Goal: Task Accomplishment & Management: Use online tool/utility

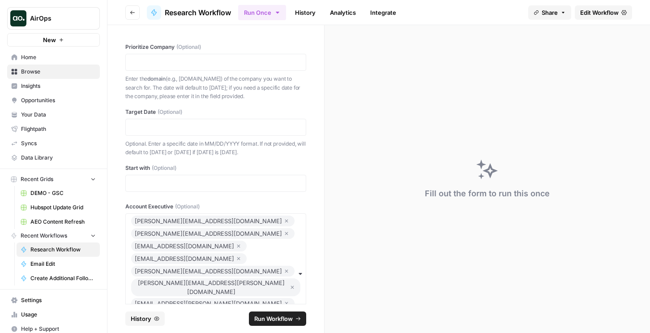
click at [63, 19] on span "AirOps" at bounding box center [57, 18] width 54 height 9
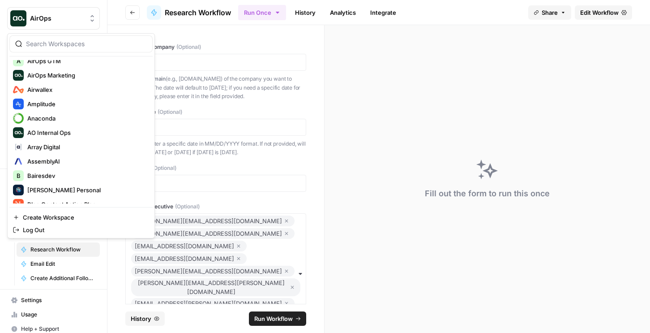
scroll to position [477, 0]
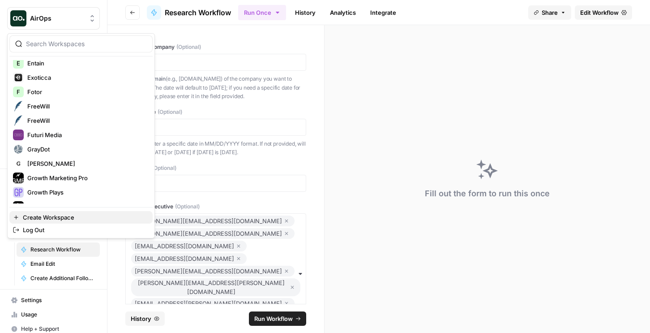
click at [45, 219] on span "Create Workspace" at bounding box center [84, 217] width 123 height 9
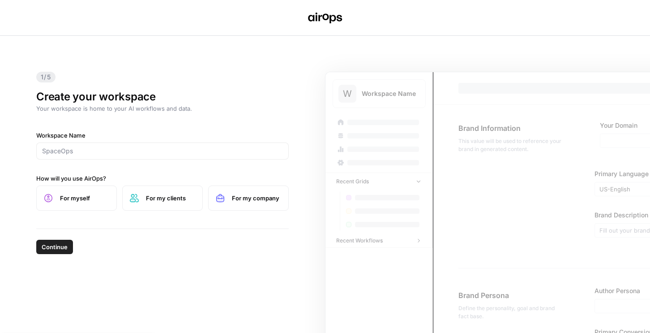
click at [94, 157] on div at bounding box center [162, 150] width 252 height 17
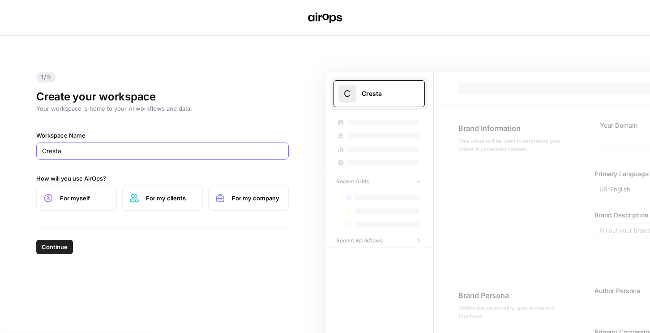
type input "Cresta"
click at [36, 240] on button "Continue" at bounding box center [54, 247] width 37 height 14
click at [220, 196] on icon at bounding box center [221, 198] width 8 height 8
click at [44, 248] on span "Continue" at bounding box center [55, 246] width 26 height 9
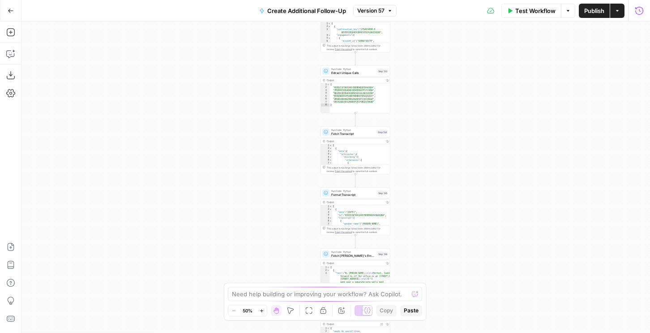
click at [633, 8] on button "Run History" at bounding box center [639, 11] width 14 height 14
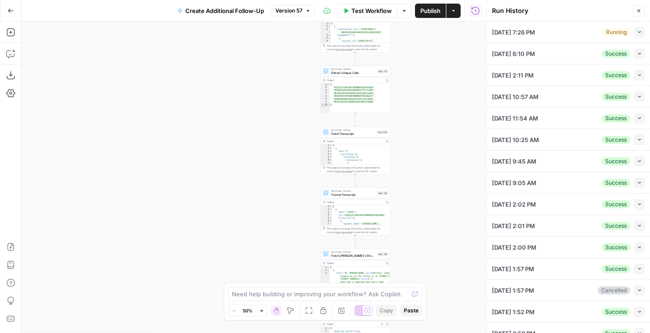
click at [638, 32] on icon "button" at bounding box center [639, 32] width 3 height 2
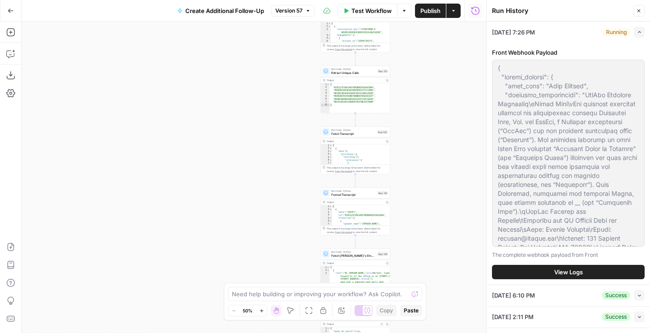
click at [557, 272] on span "View Logs" at bounding box center [568, 271] width 29 height 9
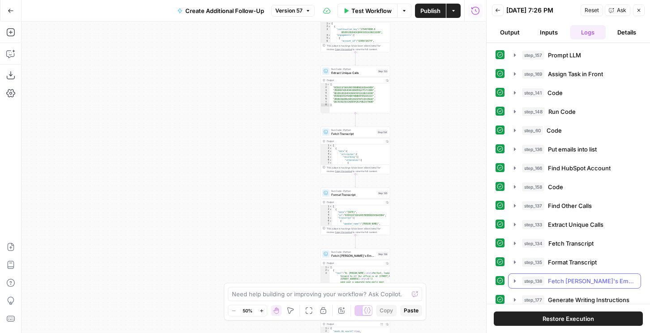
scroll to position [118, 0]
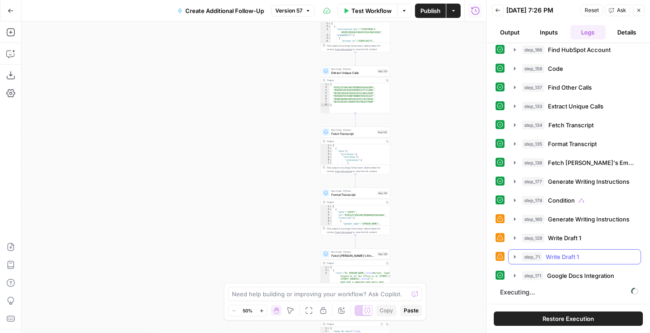
click at [557, 258] on span "Write Draft 1" at bounding box center [562, 256] width 33 height 9
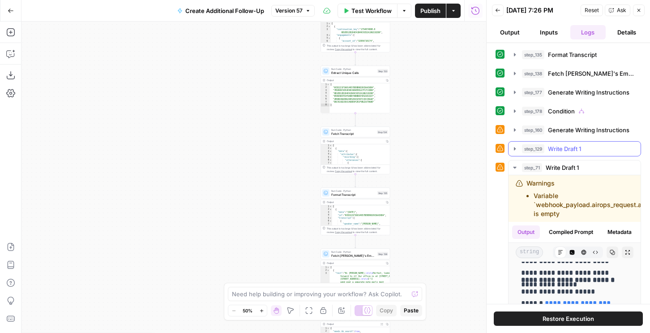
scroll to position [389, 0]
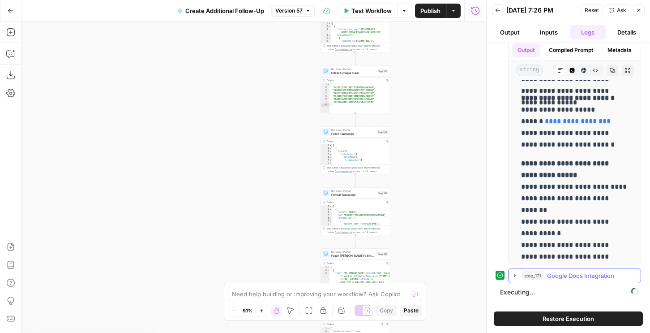
click at [574, 276] on span "Google Docs Integration" at bounding box center [580, 275] width 67 height 9
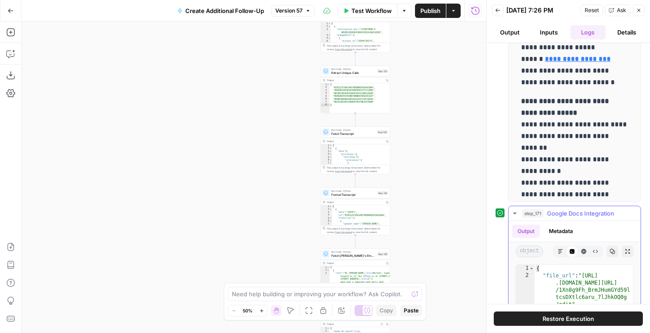
scroll to position [488, 0]
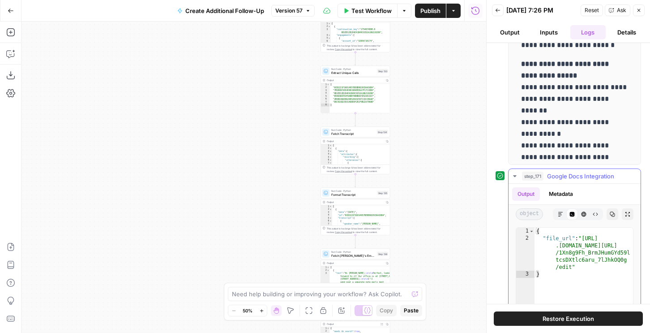
click at [560, 216] on icon "button" at bounding box center [560, 213] width 5 height 5
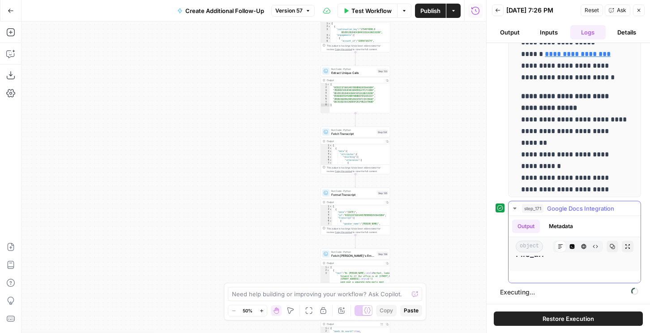
scroll to position [0, 0]
click at [555, 290] on link "**********" at bounding box center [566, 306] width 90 height 42
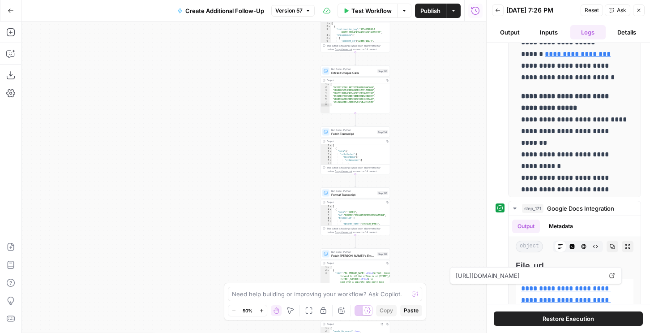
click at [0, 0] on div "[DATE] 7:26 PM" at bounding box center [0, 0] width 0 height 0
click at [496, 9] on icon "button" at bounding box center [497, 10] width 5 height 5
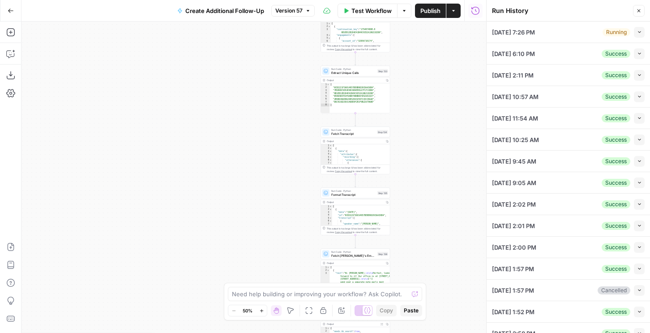
click at [637, 34] on div "Collapse" at bounding box center [628, 36] width 24 height 9
click at [598, 27] on div "[DATE] 7:26 PM Running Collapse" at bounding box center [568, 31] width 153 height 21
click at [637, 33] on icon "button" at bounding box center [639, 32] width 5 height 5
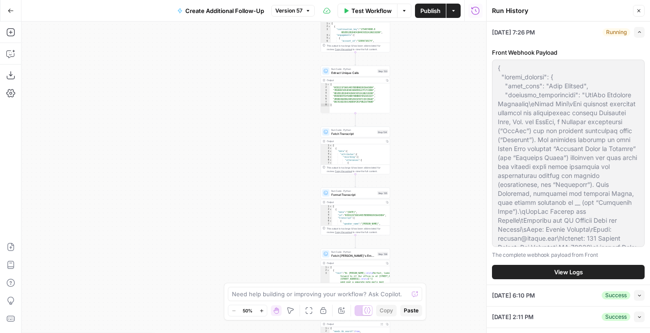
drag, startPoint x: 545, startPoint y: 259, endPoint x: 545, endPoint y: 265, distance: 6.7
click at [545, 265] on div "Front Webhook Payload The complete webhook payload from Front View Logs" at bounding box center [568, 164] width 153 height 242
click at [545, 270] on button "View Logs" at bounding box center [568, 272] width 153 height 14
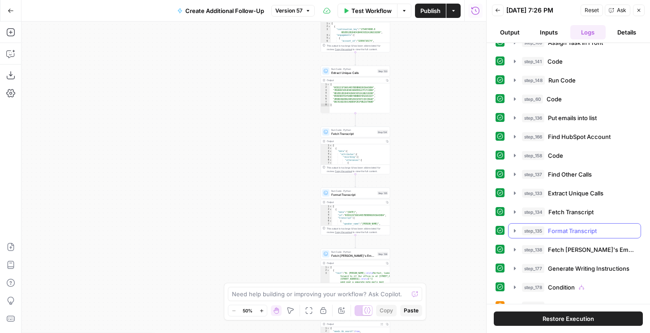
scroll to position [30, 0]
click at [577, 230] on span "Format Transcript" at bounding box center [572, 231] width 49 height 9
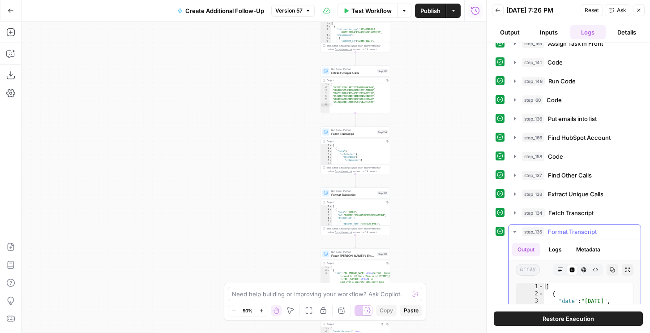
click at [612, 272] on button "Copy" at bounding box center [613, 270] width 12 height 12
